Goal: Go to known website: Access a specific website the user already knows

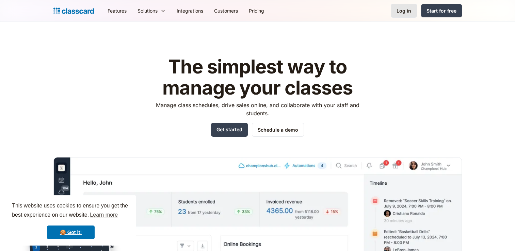
click at [413, 10] on link "Log in" at bounding box center [404, 11] width 26 height 14
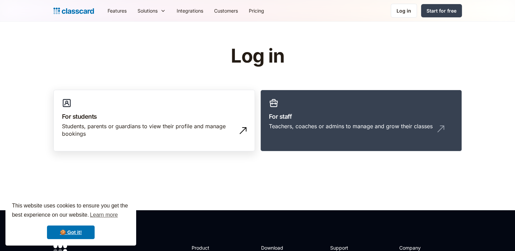
click at [255, 142] on link "For students Students, parents or guardians to view their profile and manage bo…" at bounding box center [153, 121] width 201 height 62
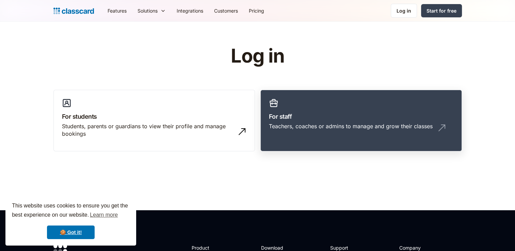
click at [303, 129] on div "Teachers, coaches or admins to manage and grow their classes" at bounding box center [351, 126] width 164 height 7
